Goal: Information Seeking & Learning: Learn about a topic

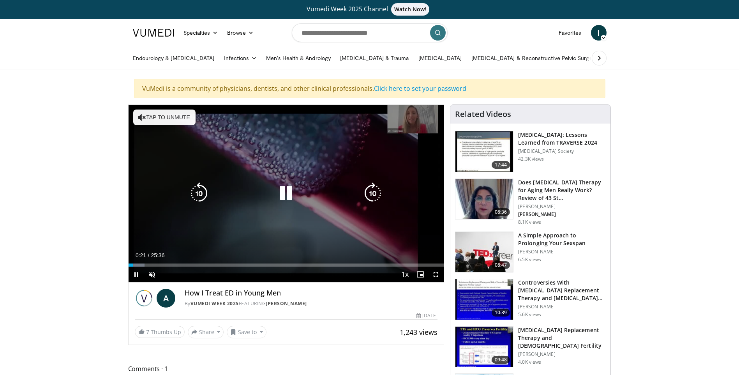
click at [145, 117] on icon "Video Player" at bounding box center [142, 117] width 8 height 8
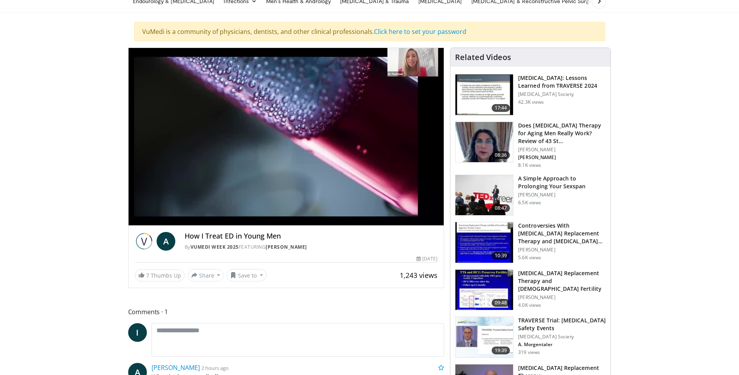
scroll to position [39, 0]
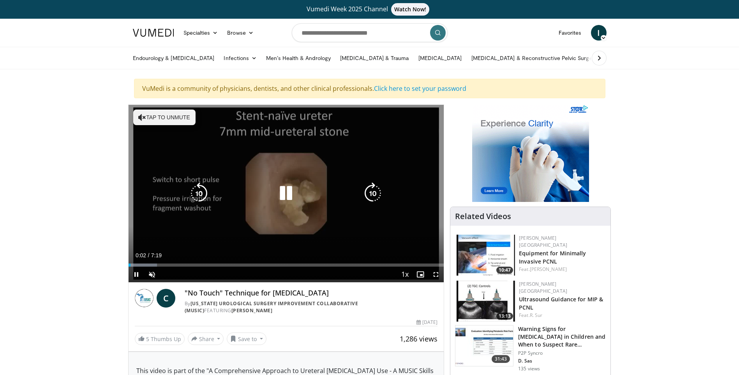
click at [173, 118] on button "Tap to unmute" at bounding box center [164, 118] width 62 height 16
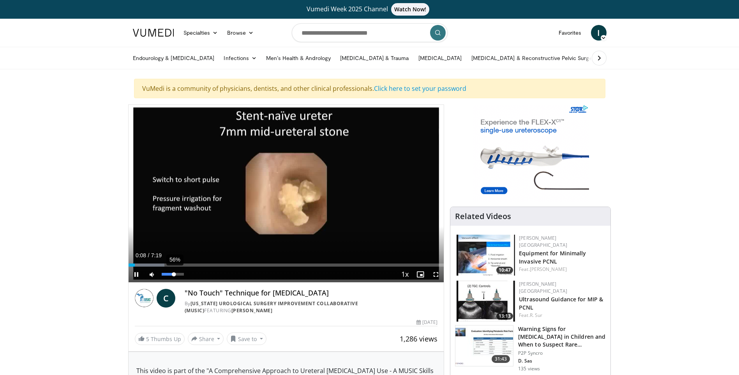
click at [174, 274] on div "56%" at bounding box center [173, 274] width 22 height 3
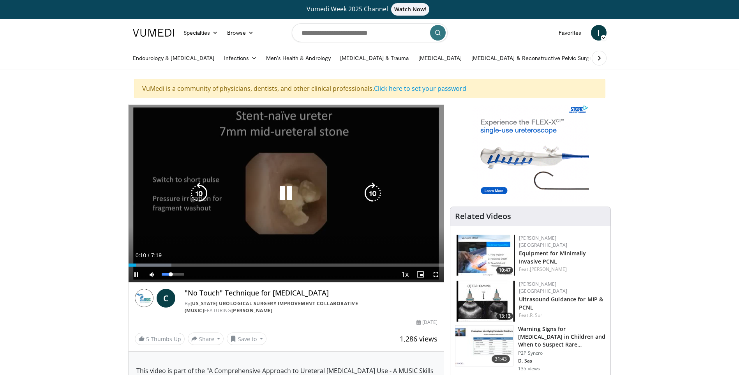
click at [171, 274] on div "Volume Level" at bounding box center [166, 274] width 9 height 3
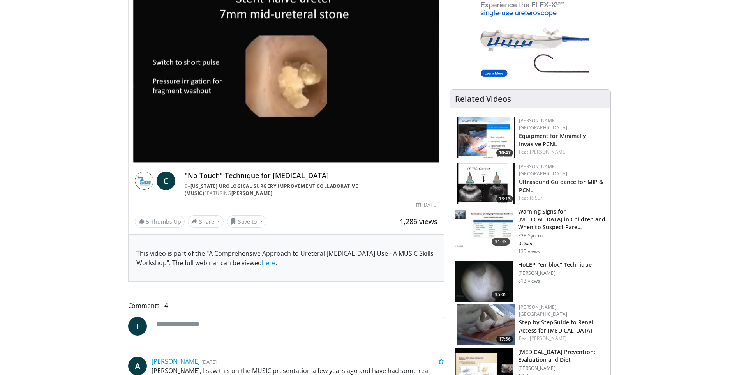
scroll to position [156, 0]
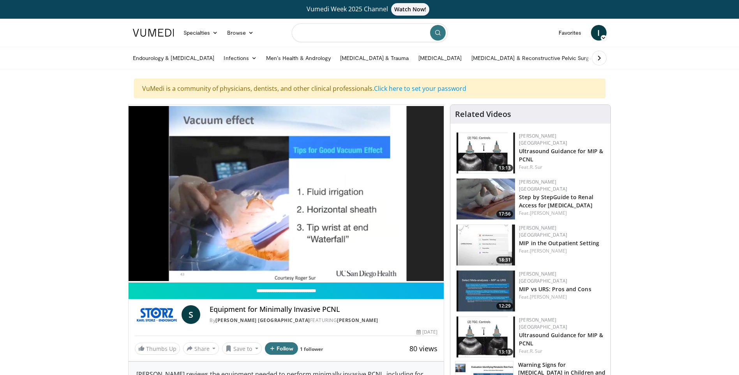
click at [314, 30] on input "Search topics, interventions" at bounding box center [370, 32] width 156 height 19
type input "**********"
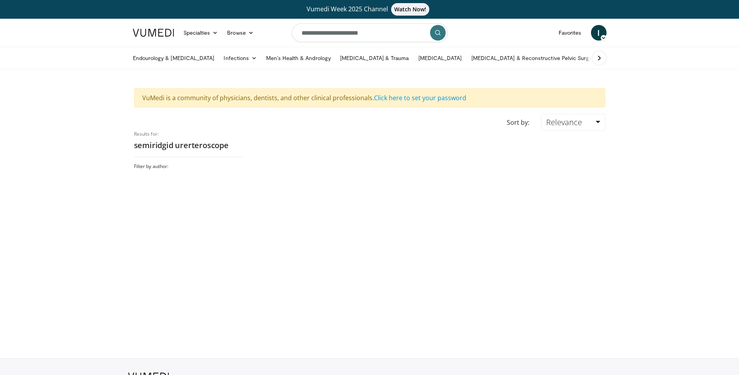
click at [196, 149] on h2 "semiridgid urerteroscope" at bounding box center [188, 145] width 109 height 10
drag, startPoint x: 231, startPoint y: 147, endPoint x: 190, endPoint y: 164, distance: 44.2
click at [228, 149] on h2 "semiridgid urerteroscope" at bounding box center [188, 145] width 109 height 10
drag, startPoint x: 162, startPoint y: 169, endPoint x: 172, endPoint y: 150, distance: 21.5
click at [163, 166] on h3 "Filter by author:" at bounding box center [188, 166] width 109 height 6
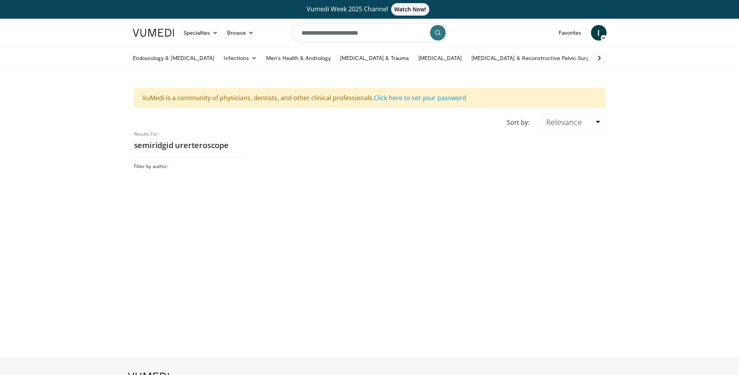
drag, startPoint x: 176, startPoint y: 150, endPoint x: 180, endPoint y: 149, distance: 4.4
click at [180, 149] on h2 "semiridgid urerteroscope" at bounding box center [188, 145] width 109 height 10
drag, startPoint x: 180, startPoint y: 149, endPoint x: 235, endPoint y: 149, distance: 55.0
click at [235, 149] on h2 "semiridgid urerteroscope" at bounding box center [188, 145] width 109 height 10
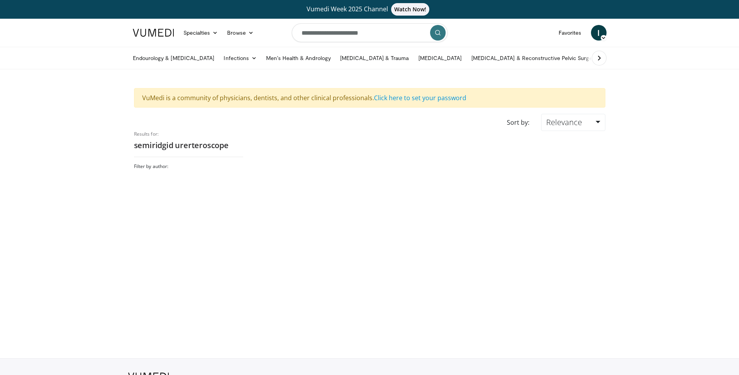
click at [230, 145] on h2 "semiridgid urerteroscope" at bounding box center [188, 145] width 109 height 10
type input "**********"
click at [210, 148] on h2 "semiridgid urerteroscopy" at bounding box center [188, 145] width 109 height 10
click at [182, 159] on div "Results for: semiridgid urerteroscopy Filter by author:" at bounding box center [188, 237] width 109 height 212
click at [161, 58] on link "Endourology & [MEDICAL_DATA]" at bounding box center [173, 58] width 91 height 16
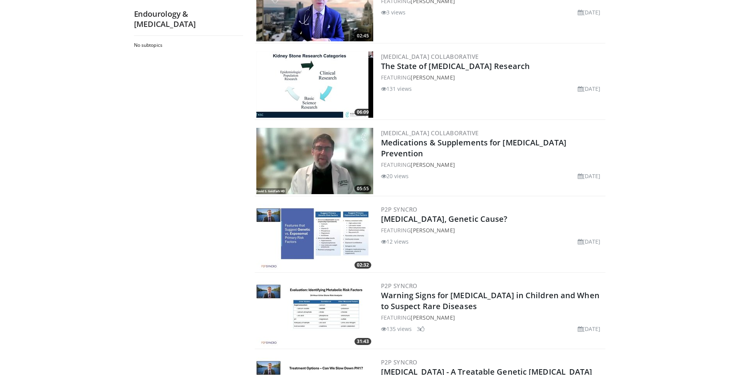
scroll to position [1481, 0]
